Goal: Task Accomplishment & Management: Manage account settings

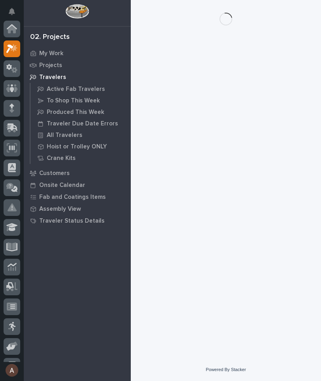
scroll to position [20, 0]
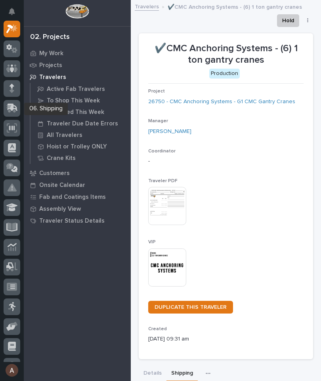
click at [12, 109] on icon at bounding box center [13, 107] width 10 height 8
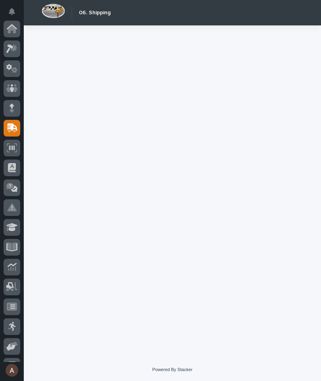
scroll to position [75, 0]
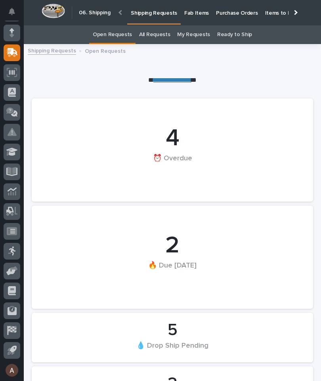
click at [195, 15] on p "Fab Items" at bounding box center [196, 8] width 25 height 17
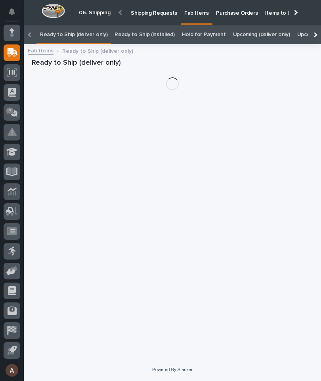
scroll to position [0, -56]
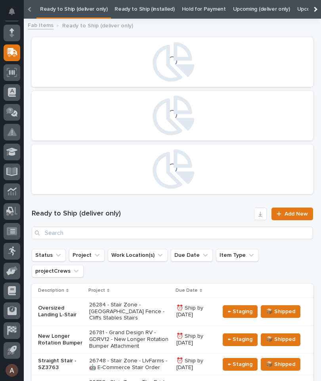
click at [316, 12] on div at bounding box center [314, 9] width 13 height 19
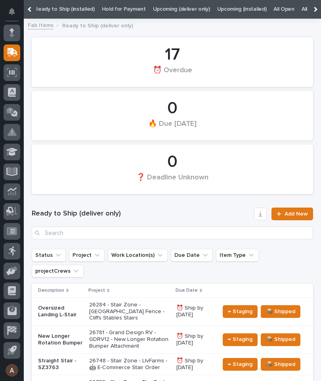
scroll to position [0, 0]
click at [302, 12] on link "All" at bounding box center [305, 9] width 6 height 19
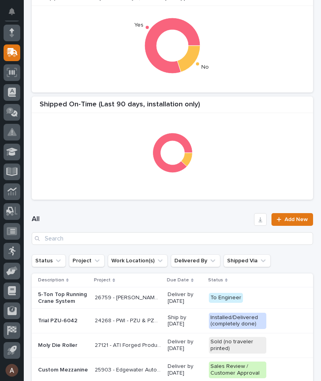
scroll to position [180, 0]
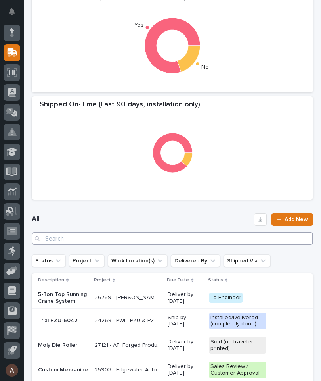
click at [190, 233] on input "Search" at bounding box center [172, 238] width 281 height 13
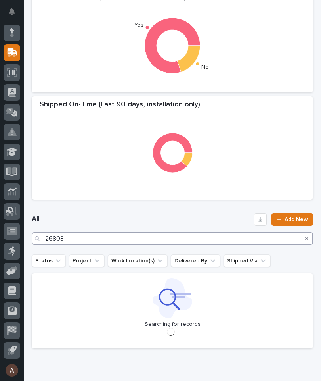
type input "26803"
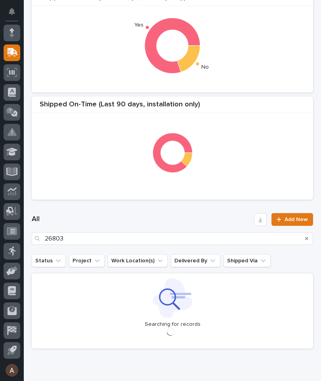
click at [212, 213] on div "All 26803 Add New" at bounding box center [172, 229] width 281 height 32
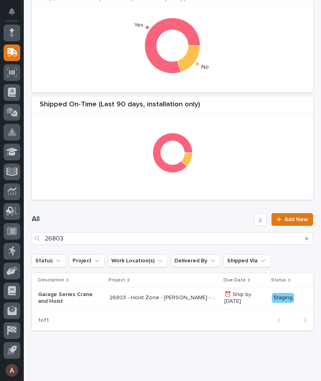
click at [78, 297] on p "Garage Series Crane and Hoist" at bounding box center [70, 297] width 65 height 13
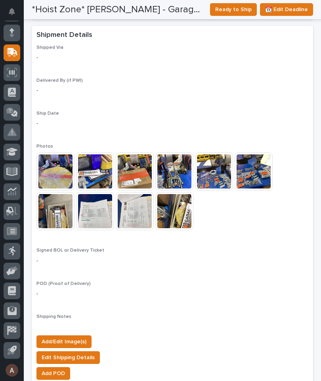
click at [78, 337] on span "Add/Edit Image(s)" at bounding box center [64, 342] width 45 height 10
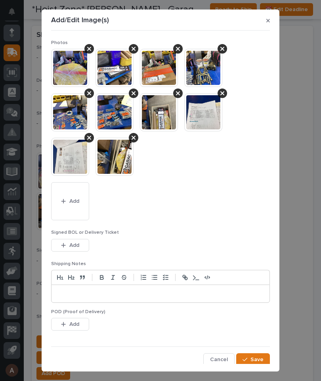
click at [71, 195] on button "Add" at bounding box center [70, 201] width 38 height 38
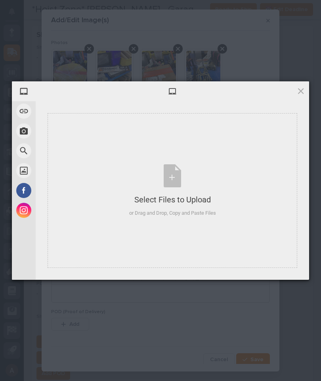
click at [266, 203] on div "Select Files to Upload or Drag and Drop, Copy and Paste Files" at bounding box center [173, 190] width 250 height 155
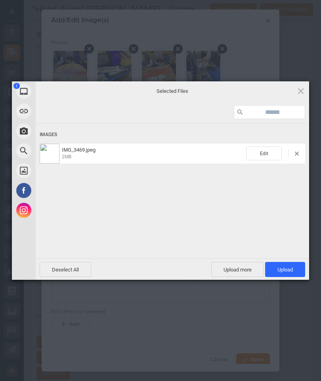
click at [291, 265] on span "Upload 1" at bounding box center [285, 269] width 40 height 15
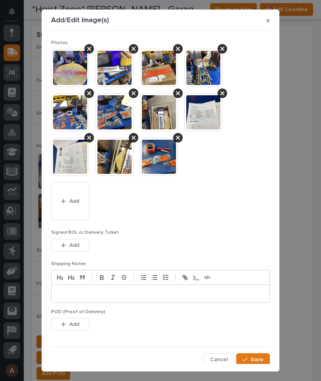
click at [260, 353] on button "Save" at bounding box center [253, 359] width 34 height 13
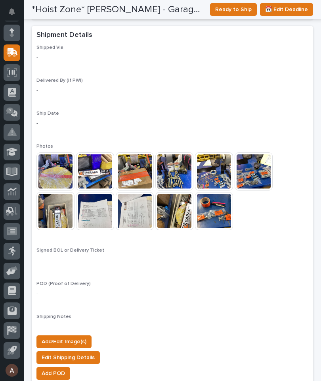
click at [247, 9] on span "Ready to Ship" at bounding box center [233, 10] width 36 height 10
